Goal: Task Accomplishment & Management: Use online tool/utility

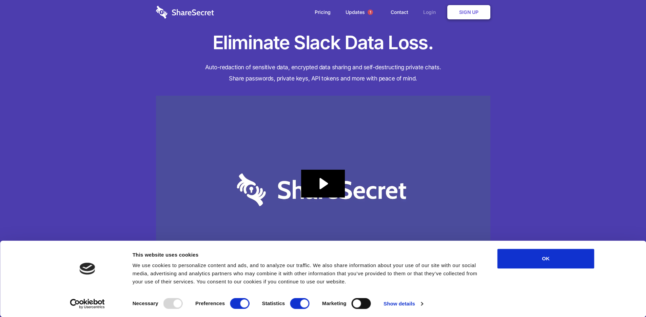
click at [430, 12] on link "Login" at bounding box center [430, 12] width 29 height 21
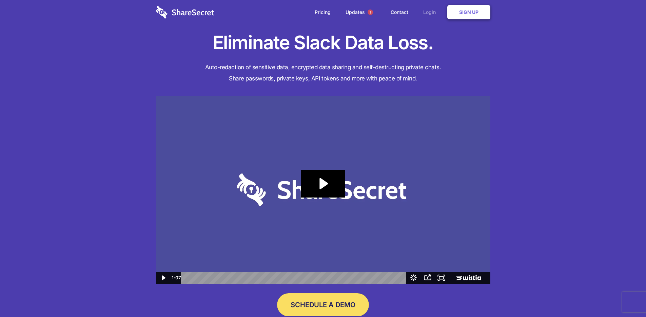
click at [428, 11] on link "Login" at bounding box center [430, 12] width 29 height 21
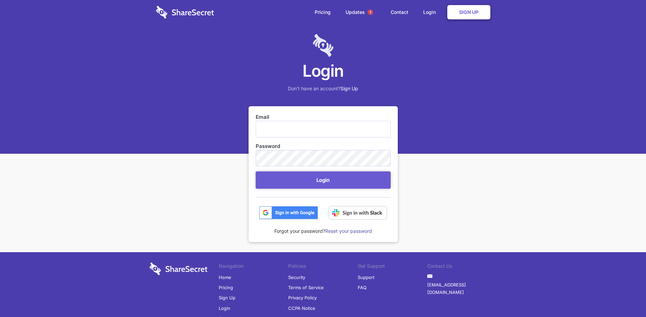
click at [328, 133] on input "Email" at bounding box center [323, 129] width 135 height 16
click at [342, 124] on input "Email" at bounding box center [323, 129] width 135 height 16
click at [474, 125] on div "Login Don't have an account? Sign Up" at bounding box center [323, 77] width 646 height 154
click at [340, 125] on input "Email" at bounding box center [323, 129] width 135 height 16
type input "n"
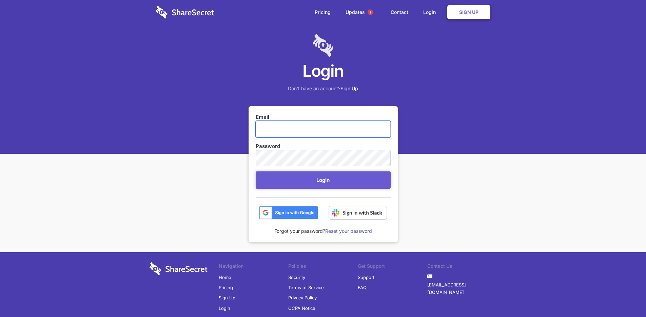
paste input "security@hammercreative.com"
type input "security@hammercreative.com"
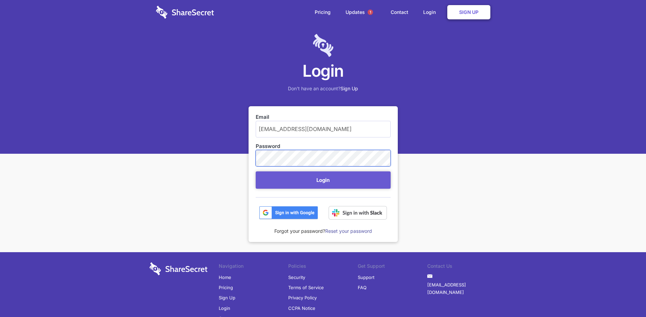
click at [256, 171] on button "Login" at bounding box center [323, 179] width 135 height 17
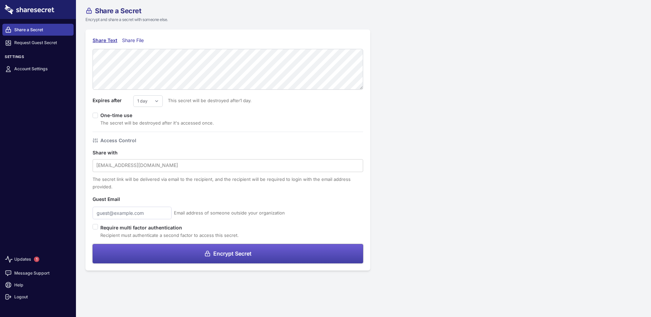
click at [468, 51] on div "Share a Secret Encrypt and share a secret with someone else. Share Text Share F…" at bounding box center [363, 138] width 575 height 277
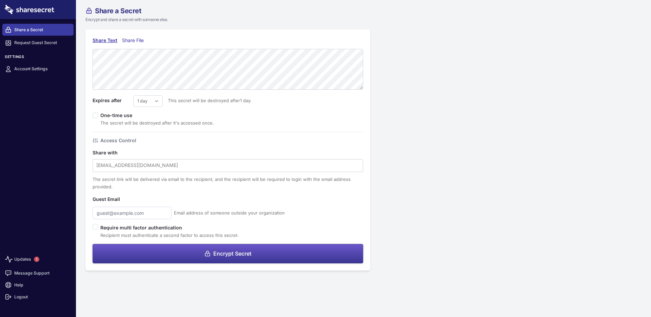
click at [228, 261] on button "Encrypt Secret" at bounding box center [228, 253] width 270 height 19
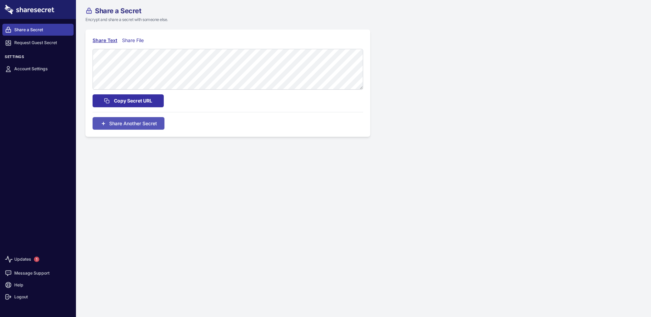
click at [112, 102] on button "Copy Secret URL" at bounding box center [128, 100] width 71 height 13
